Goal: Transaction & Acquisition: Purchase product/service

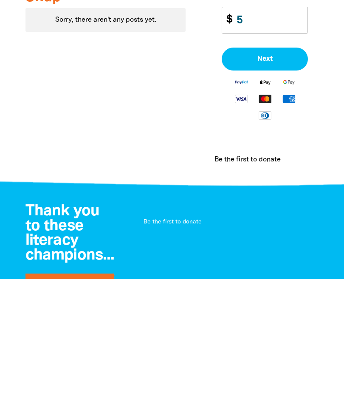
type input "5"
click at [275, 192] on span "Next" at bounding box center [265, 195] width 68 height 7
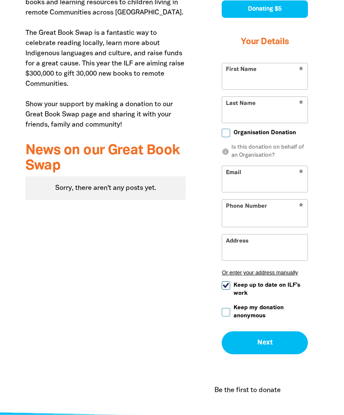
scroll to position [346, 0]
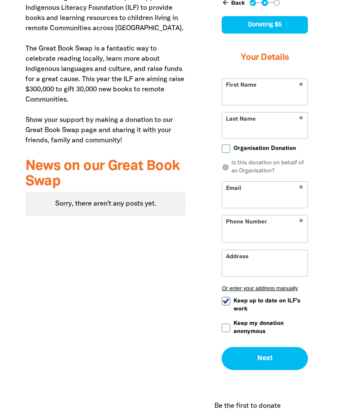
select select "AU"
click at [264, 92] on input "First Name" at bounding box center [264, 92] width 85 height 26
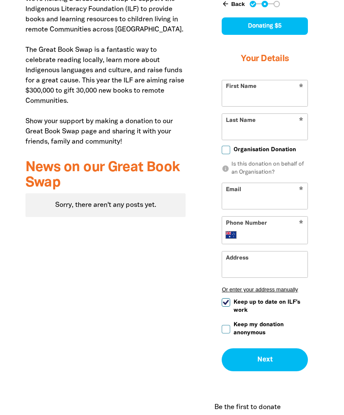
scroll to position [344, 0]
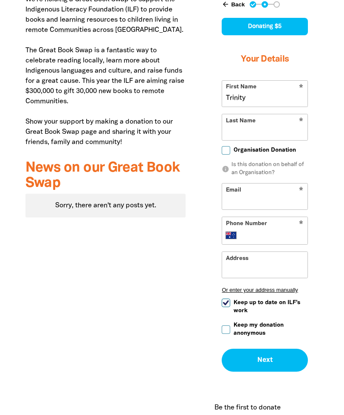
type input "Trinity"
click at [272, 119] on input "Last Name" at bounding box center [264, 127] width 85 height 26
type input "Ly"
click at [279, 150] on span "Organisation Donation" at bounding box center [265, 150] width 62 height 8
click at [230, 150] on input "Organisation Donation" at bounding box center [226, 150] width 8 height 8
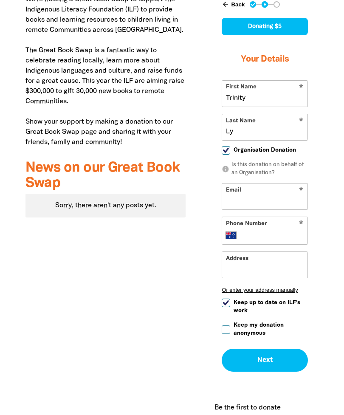
checkbox input "true"
select select "AU"
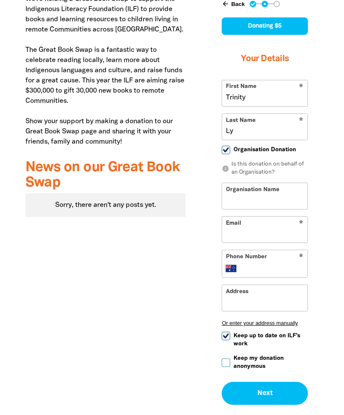
click at [286, 198] on input "Organisation Name" at bounding box center [264, 196] width 85 height 26
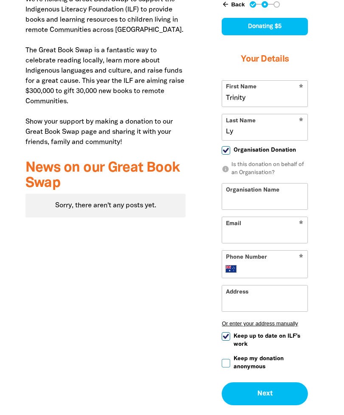
click at [273, 127] on input "Ly" at bounding box center [264, 127] width 85 height 26
click at [246, 150] on span "Organisation Donation" at bounding box center [265, 150] width 62 height 8
click at [230, 150] on input "Organisation Donation" at bounding box center [226, 150] width 8 height 8
checkbox input "false"
select select "AU"
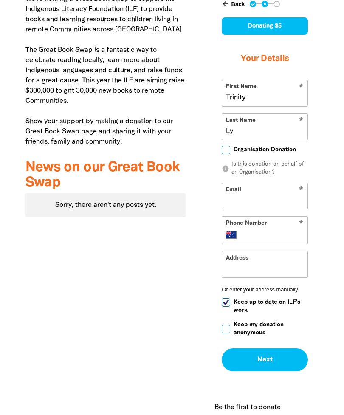
click at [261, 200] on input "Email" at bounding box center [264, 196] width 85 height 26
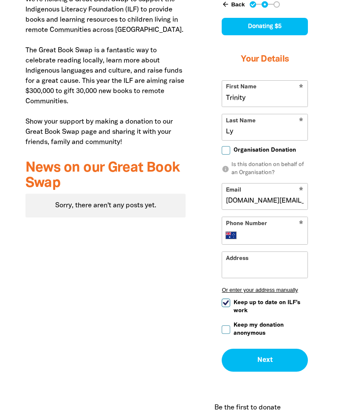
type input "[DOMAIN_NAME][EMAIL_ADDRESS][DOMAIN_NAME]"
click at [272, 238] on input "Phone Number" at bounding box center [273, 235] width 61 height 10
type input "0426 262 305"
click at [284, 272] on input "Address" at bounding box center [264, 265] width 85 height 26
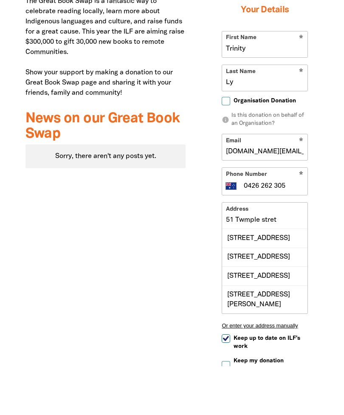
click at [280, 316] on div "[STREET_ADDRESS]" at bounding box center [264, 325] width 85 height 19
type input "[STREET_ADDRESS]"
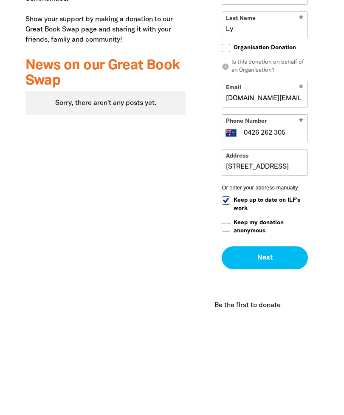
click at [229, 299] on input "Keep up to date on ILF's work" at bounding box center [226, 303] width 8 height 8
checkbox input "false"
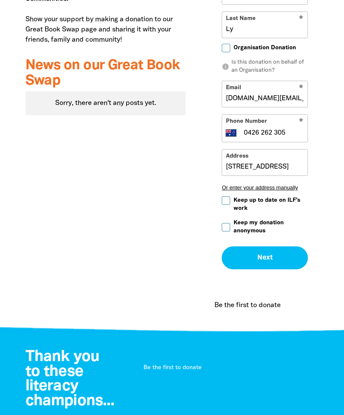
click at [286, 258] on button "Next chevron_right" at bounding box center [265, 257] width 86 height 23
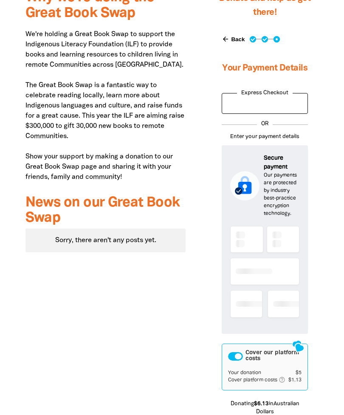
scroll to position [309, 0]
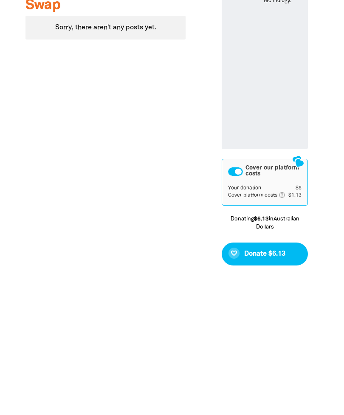
click at [237, 303] on div "Cover our platform costs" at bounding box center [235, 307] width 15 height 8
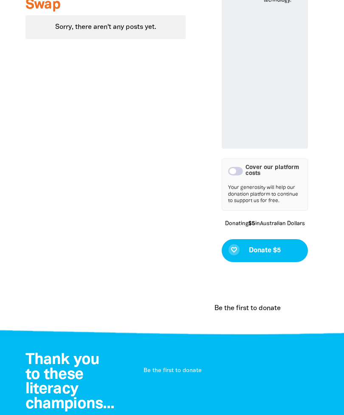
click at [256, 262] on button "favorite_border Donate $5" at bounding box center [265, 250] width 86 height 23
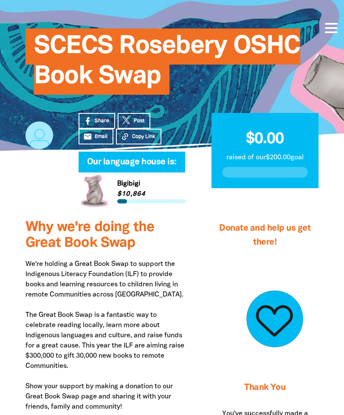
scroll to position [0, 0]
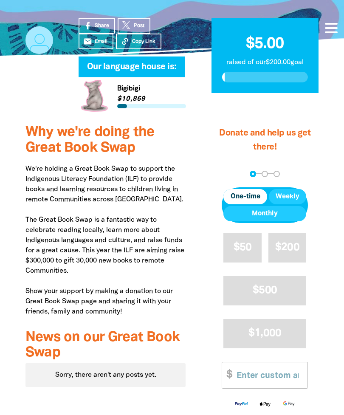
scroll to position [176, 0]
